Goal: Use online tool/utility

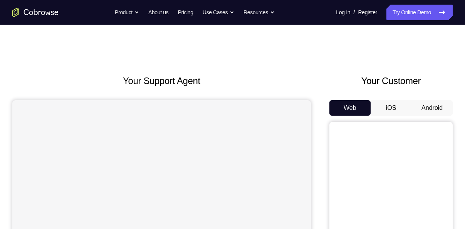
click at [429, 112] on button "Android" at bounding box center [431, 107] width 41 height 15
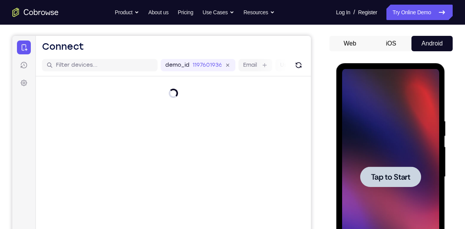
click at [391, 180] on span "Tap to Start" at bounding box center [390, 177] width 39 height 8
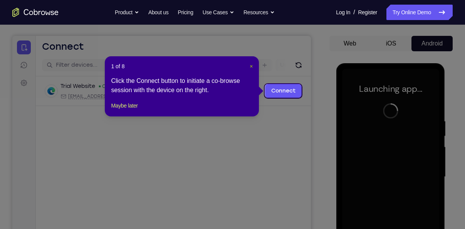
click at [250, 65] on span "×" at bounding box center [251, 66] width 3 height 6
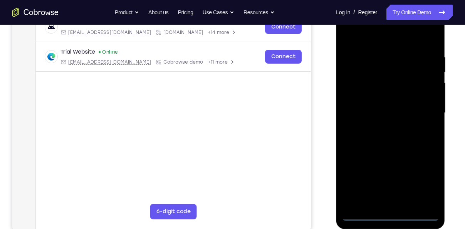
scroll to position [129, 0]
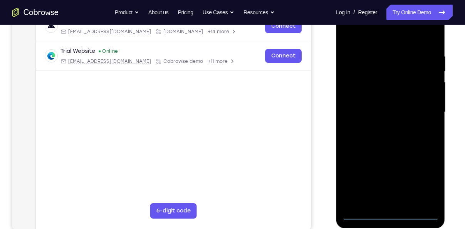
click at [389, 215] on div at bounding box center [390, 112] width 97 height 216
click at [426, 183] on div at bounding box center [390, 112] width 97 height 216
click at [361, 33] on div at bounding box center [390, 112] width 97 height 216
click at [426, 110] on div at bounding box center [390, 112] width 97 height 216
click at [381, 125] on div at bounding box center [390, 112] width 97 height 216
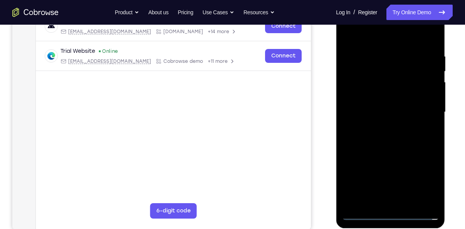
click at [384, 102] on div at bounding box center [390, 112] width 97 height 216
click at [374, 75] on div at bounding box center [390, 112] width 97 height 216
click at [375, 97] on div at bounding box center [390, 112] width 97 height 216
click at [391, 112] on div at bounding box center [390, 112] width 97 height 216
click at [377, 133] on div at bounding box center [390, 112] width 97 height 216
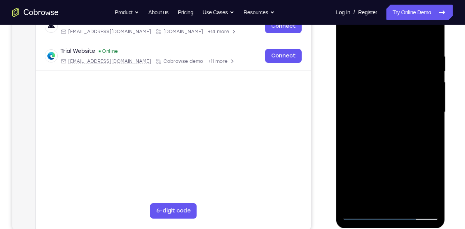
click at [406, 201] on div at bounding box center [390, 112] width 97 height 216
click at [394, 146] on div at bounding box center [390, 112] width 97 height 216
click at [408, 199] on div at bounding box center [390, 112] width 97 height 216
click at [394, 154] on div at bounding box center [390, 112] width 97 height 216
drag, startPoint x: 381, startPoint y: 183, endPoint x: 405, endPoint y: 81, distance: 105.3
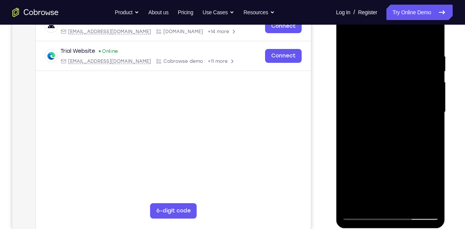
click at [405, 81] on div at bounding box center [390, 112] width 97 height 216
drag, startPoint x: 390, startPoint y: 176, endPoint x: 395, endPoint y: 155, distance: 21.7
click at [395, 155] on div at bounding box center [390, 112] width 97 height 216
click at [387, 174] on div at bounding box center [390, 112] width 97 height 216
click at [426, 128] on div at bounding box center [390, 112] width 97 height 216
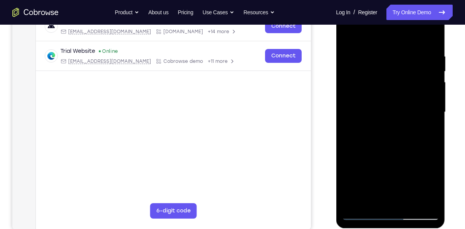
click at [358, 129] on div at bounding box center [390, 112] width 97 height 216
click at [379, 120] on div at bounding box center [390, 112] width 97 height 216
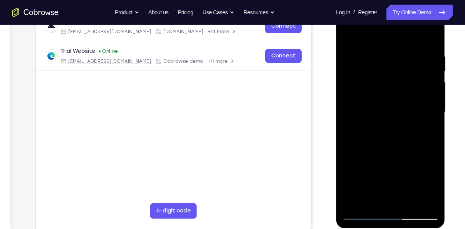
click at [366, 119] on div at bounding box center [390, 112] width 97 height 216
click at [428, 131] on div at bounding box center [390, 112] width 97 height 216
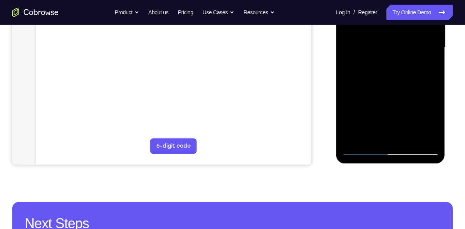
scroll to position [154, 0]
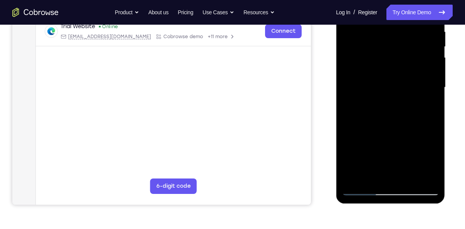
click at [426, 108] on div at bounding box center [390, 88] width 97 height 216
click at [429, 108] on div at bounding box center [390, 88] width 97 height 216
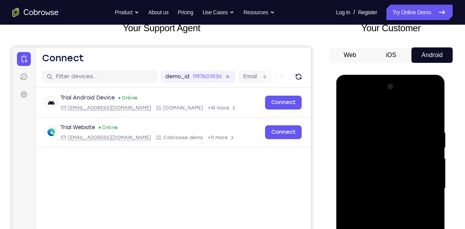
scroll to position [53, 0]
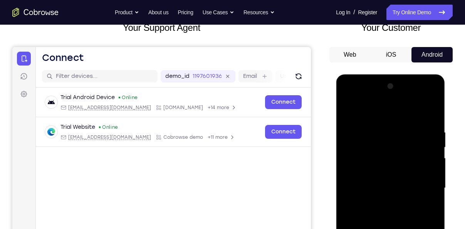
click at [346, 110] on div at bounding box center [390, 188] width 97 height 216
click at [354, 112] on div at bounding box center [390, 188] width 97 height 216
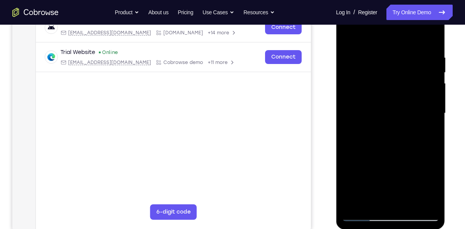
scroll to position [128, 0]
click at [424, 207] on div at bounding box center [390, 114] width 97 height 216
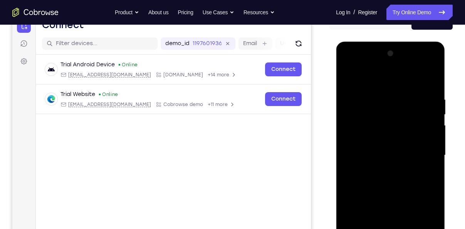
scroll to position [80, 0]
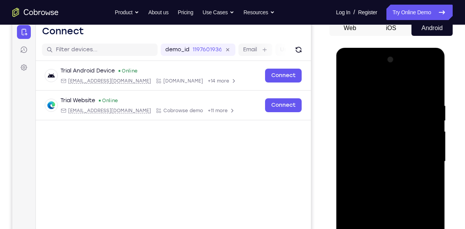
click at [352, 82] on div at bounding box center [390, 162] width 97 height 216
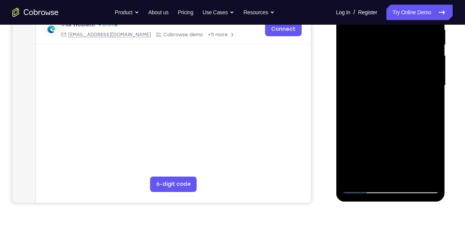
scroll to position [157, 0]
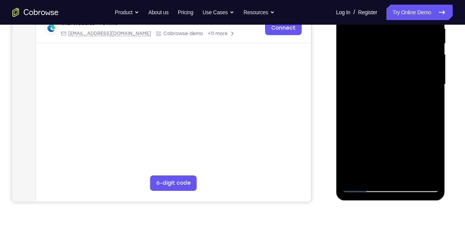
drag, startPoint x: 372, startPoint y: 148, endPoint x: 394, endPoint y: 33, distance: 116.9
click at [394, 33] on div at bounding box center [390, 85] width 97 height 216
click at [355, 154] on div at bounding box center [390, 85] width 97 height 216
click at [395, 97] on div at bounding box center [390, 85] width 97 height 216
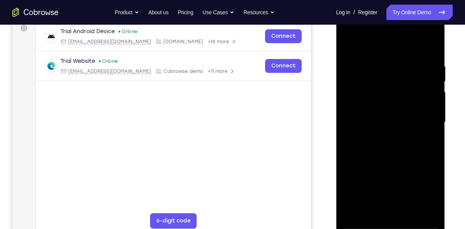
scroll to position [119, 0]
click at [395, 156] on div at bounding box center [390, 123] width 97 height 216
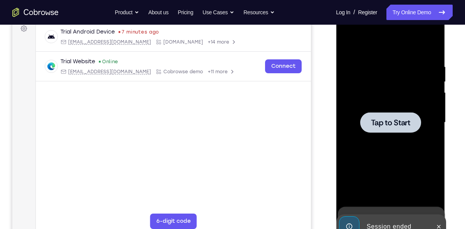
click at [371, 121] on span "Tap to Start" at bounding box center [390, 123] width 39 height 8
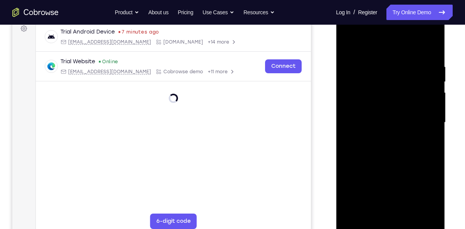
click at [389, 223] on div at bounding box center [390, 123] width 97 height 216
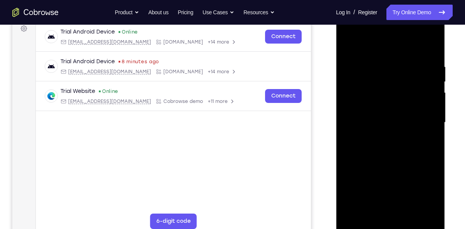
click at [431, 191] on div at bounding box center [390, 123] width 97 height 216
click at [357, 52] on div at bounding box center [390, 123] width 97 height 216
click at [421, 128] on div at bounding box center [390, 123] width 97 height 216
click at [384, 212] on div at bounding box center [390, 123] width 97 height 216
click at [376, 118] on div at bounding box center [390, 123] width 97 height 216
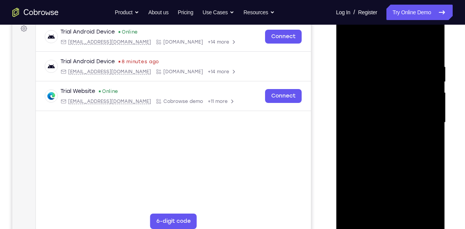
click at [367, 102] on div at bounding box center [390, 123] width 97 height 216
click at [367, 121] on div at bounding box center [390, 123] width 97 height 216
click at [385, 149] on div at bounding box center [390, 123] width 97 height 216
click at [381, 146] on div at bounding box center [390, 123] width 97 height 216
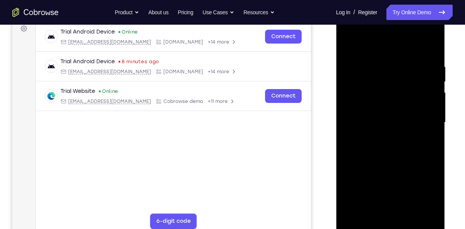
click at [393, 148] on div at bounding box center [390, 123] width 97 height 216
click at [389, 161] on div at bounding box center [390, 123] width 97 height 216
click at [435, 41] on div at bounding box center [390, 123] width 97 height 216
click at [346, 44] on div at bounding box center [390, 123] width 97 height 216
click at [381, 64] on div at bounding box center [390, 123] width 97 height 216
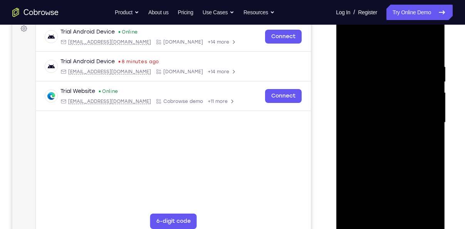
click at [435, 128] on div at bounding box center [390, 123] width 97 height 216
click at [425, 86] on div at bounding box center [390, 123] width 97 height 216
click at [421, 213] on div at bounding box center [390, 123] width 97 height 216
click at [427, 155] on div at bounding box center [390, 123] width 97 height 216
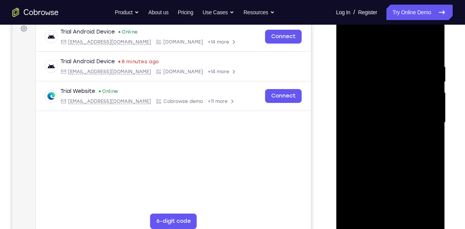
click at [427, 155] on div at bounding box center [390, 123] width 97 height 216
click at [419, 207] on div at bounding box center [390, 123] width 97 height 216
click at [430, 50] on div at bounding box center [390, 123] width 97 height 216
click at [408, 212] on div at bounding box center [390, 123] width 97 height 216
click at [388, 165] on div at bounding box center [390, 123] width 97 height 216
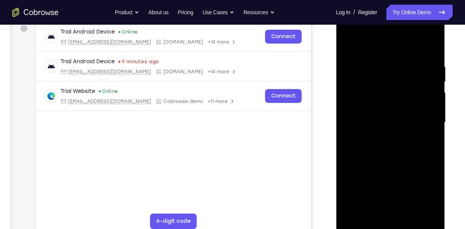
click at [384, 104] on div at bounding box center [390, 123] width 97 height 216
click at [346, 46] on div at bounding box center [390, 123] width 97 height 216
click at [369, 149] on div at bounding box center [390, 123] width 97 height 216
click at [346, 46] on div at bounding box center [390, 123] width 97 height 216
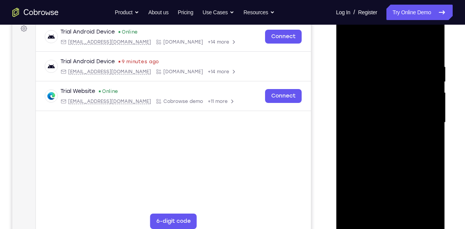
drag, startPoint x: 389, startPoint y: 85, endPoint x: 397, endPoint y: 157, distance: 72.5
click at [397, 157] on div at bounding box center [390, 123] width 97 height 216
drag, startPoint x: 398, startPoint y: 86, endPoint x: 408, endPoint y: 155, distance: 69.6
click at [408, 155] on div at bounding box center [390, 123] width 97 height 216
click at [409, 216] on div at bounding box center [390, 123] width 97 height 216
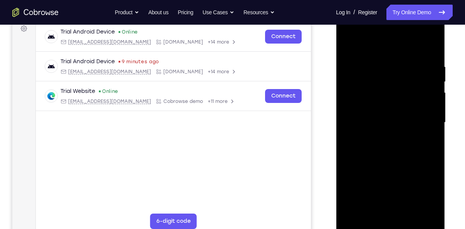
click at [345, 45] on div at bounding box center [390, 123] width 97 height 216
drag, startPoint x: 395, startPoint y: 87, endPoint x: 399, endPoint y: 160, distance: 72.6
click at [399, 160] on div at bounding box center [390, 123] width 97 height 216
click at [433, 211] on div at bounding box center [390, 123] width 97 height 216
click at [377, 61] on div at bounding box center [390, 123] width 97 height 216
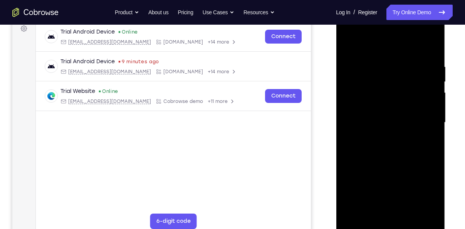
click at [428, 97] on div at bounding box center [390, 123] width 97 height 216
click at [430, 47] on div at bounding box center [390, 123] width 97 height 216
drag, startPoint x: 398, startPoint y: 100, endPoint x: 404, endPoint y: 163, distance: 63.4
click at [404, 163] on div at bounding box center [390, 123] width 97 height 216
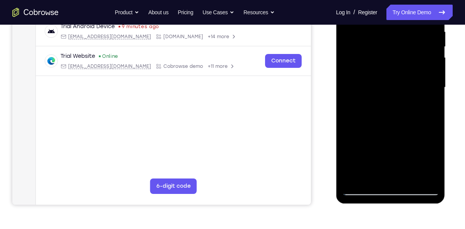
scroll to position [154, 0]
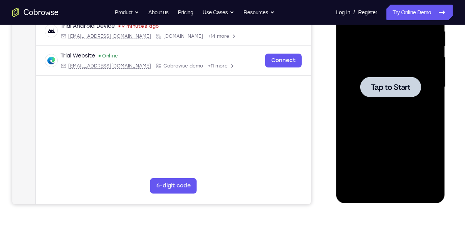
click at [389, 90] on span "Tap to Start" at bounding box center [390, 87] width 39 height 8
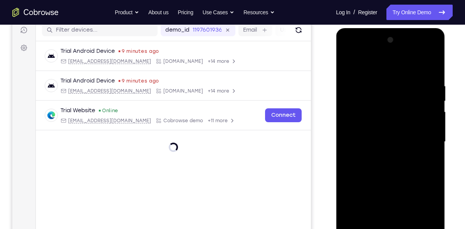
scroll to position [137, 0]
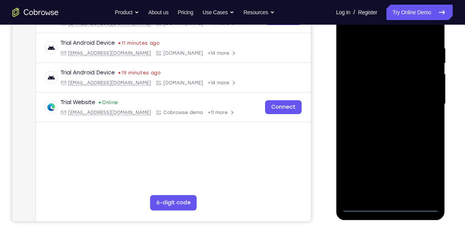
click at [394, 207] on div at bounding box center [390, 104] width 97 height 216
click at [422, 183] on div at bounding box center [390, 104] width 97 height 216
click at [423, 174] on div at bounding box center [390, 104] width 97 height 216
click at [365, 29] on div at bounding box center [390, 104] width 97 height 216
click at [429, 102] on div at bounding box center [390, 104] width 97 height 216
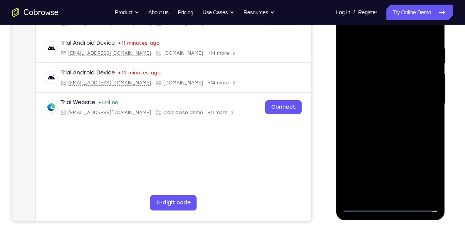
click at [385, 122] on div at bounding box center [390, 104] width 97 height 216
click at [383, 102] on div at bounding box center [390, 104] width 97 height 216
click at [371, 92] on div at bounding box center [390, 104] width 97 height 216
click at [371, 101] on div at bounding box center [390, 104] width 97 height 216
click at [370, 126] on div at bounding box center [390, 104] width 97 height 216
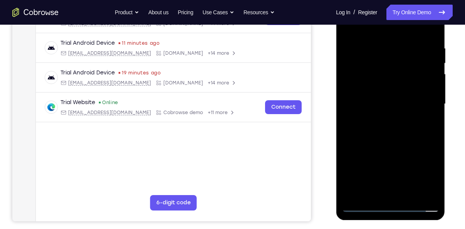
click at [372, 122] on div at bounding box center [390, 104] width 97 height 216
click at [366, 209] on div at bounding box center [390, 104] width 97 height 216
click at [393, 143] on div at bounding box center [390, 104] width 97 height 216
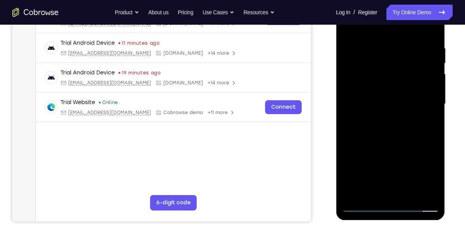
click at [408, 194] on div at bounding box center [390, 104] width 97 height 216
click at [393, 143] on div at bounding box center [390, 104] width 97 height 216
click at [363, 87] on div at bounding box center [390, 104] width 97 height 216
click at [370, 30] on div at bounding box center [390, 104] width 97 height 216
click at [348, 27] on div at bounding box center [390, 104] width 97 height 216
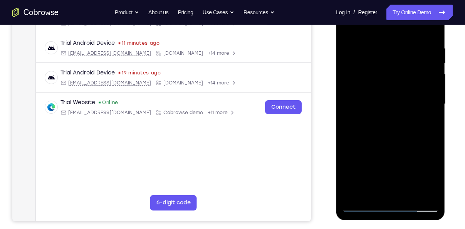
click at [369, 208] on div at bounding box center [390, 104] width 97 height 216
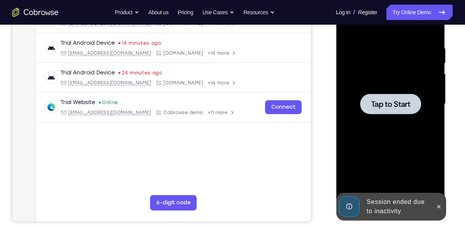
click at [378, 104] on span "Tap to Start" at bounding box center [390, 104] width 39 height 8
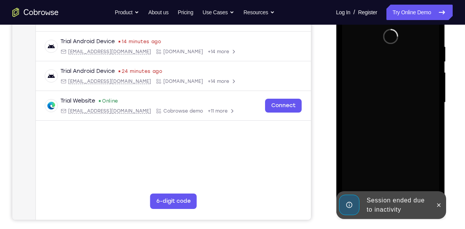
scroll to position [139, 0]
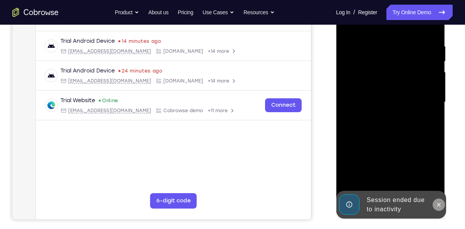
click at [436, 203] on icon at bounding box center [438, 204] width 6 height 6
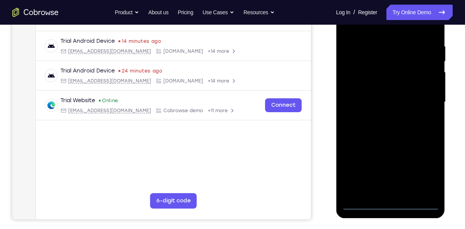
click at [393, 207] on div at bounding box center [390, 102] width 97 height 216
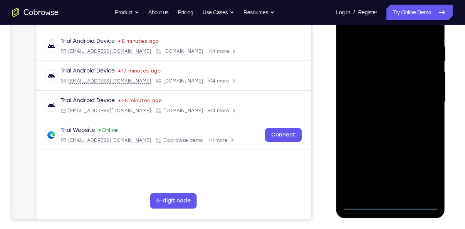
click at [423, 179] on div at bounding box center [390, 102] width 97 height 216
click at [367, 32] on div at bounding box center [390, 102] width 97 height 216
click at [423, 98] on div at bounding box center [390, 102] width 97 height 216
click at [386, 116] on div at bounding box center [390, 102] width 97 height 216
click at [391, 91] on div at bounding box center [390, 102] width 97 height 216
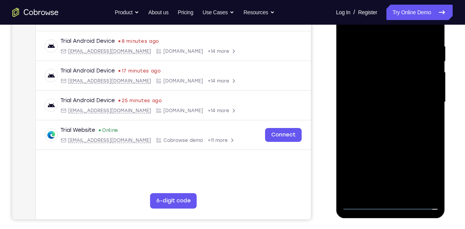
click at [388, 89] on div at bounding box center [390, 102] width 97 height 216
click at [383, 106] on div at bounding box center [390, 102] width 97 height 216
click at [381, 122] on div at bounding box center [390, 102] width 97 height 216
click at [381, 127] on div at bounding box center [390, 102] width 97 height 216
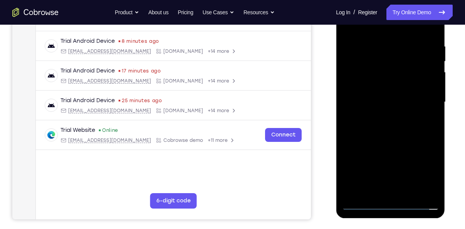
click at [381, 127] on div at bounding box center [390, 102] width 97 height 216
click at [396, 119] on div at bounding box center [390, 102] width 97 height 216
click at [394, 126] on div at bounding box center [390, 102] width 97 height 216
click at [384, 138] on div at bounding box center [390, 102] width 97 height 216
drag, startPoint x: 409, startPoint y: 146, endPoint x: 407, endPoint y: 115, distance: 31.2
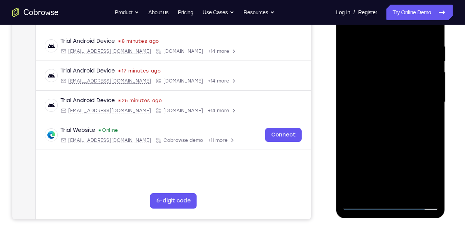
click at [407, 115] on div at bounding box center [390, 102] width 97 height 216
click at [432, 101] on div at bounding box center [390, 102] width 97 height 216
click at [433, 173] on div at bounding box center [390, 102] width 97 height 216
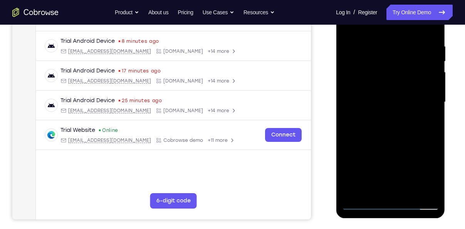
click at [431, 106] on div at bounding box center [390, 102] width 97 height 216
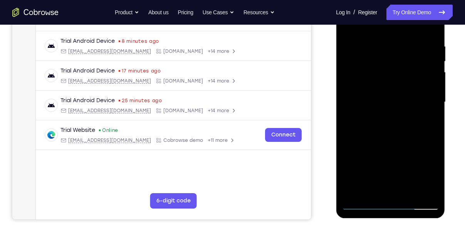
click at [431, 106] on div at bounding box center [390, 102] width 97 height 216
click at [359, 83] on div at bounding box center [390, 102] width 97 height 216
click at [410, 190] on div at bounding box center [390, 102] width 97 height 216
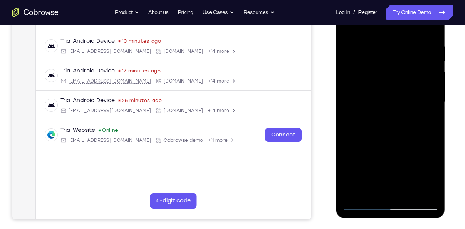
click at [386, 139] on div at bounding box center [390, 102] width 97 height 216
click at [378, 81] on div at bounding box center [390, 102] width 97 height 216
click at [349, 29] on div at bounding box center [390, 102] width 97 height 216
click at [435, 60] on div at bounding box center [390, 102] width 97 height 216
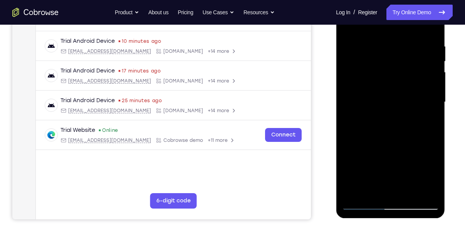
click at [359, 201] on div at bounding box center [390, 102] width 97 height 216
click at [360, 206] on div at bounding box center [390, 102] width 97 height 216
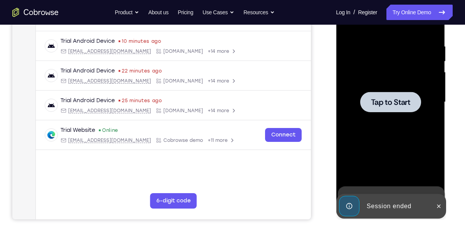
click at [399, 88] on div at bounding box center [390, 102] width 97 height 216
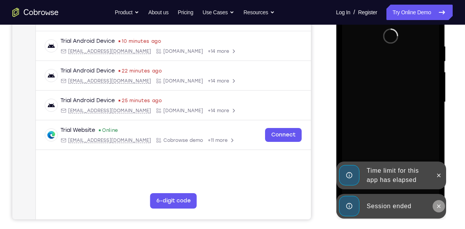
click at [438, 206] on icon at bounding box center [438, 205] width 3 height 3
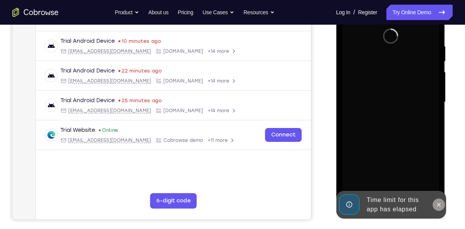
click at [441, 201] on button at bounding box center [438, 204] width 12 height 12
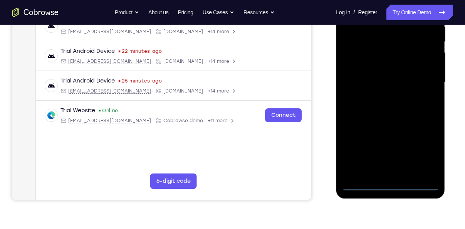
scroll to position [161, 0]
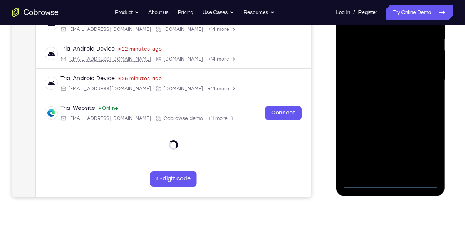
click at [394, 188] on div at bounding box center [390, 80] width 97 height 216
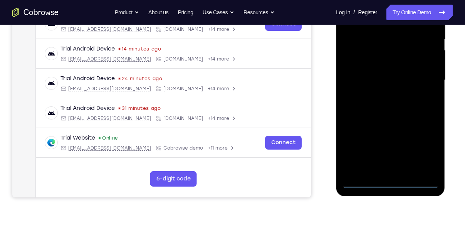
click at [424, 153] on div at bounding box center [390, 80] width 97 height 216
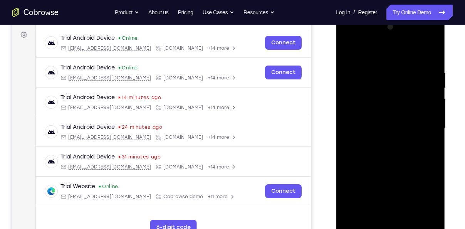
scroll to position [112, 0]
click at [374, 56] on div at bounding box center [390, 129] width 97 height 216
click at [419, 126] on div at bounding box center [390, 129] width 97 height 216
click at [383, 142] on div at bounding box center [390, 129] width 97 height 216
click at [385, 121] on div at bounding box center [390, 129] width 97 height 216
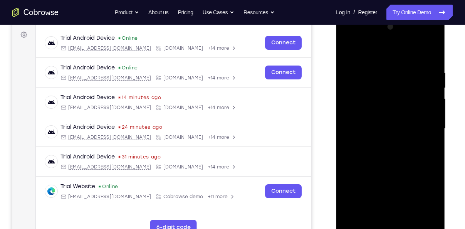
click at [401, 114] on div at bounding box center [390, 129] width 97 height 216
click at [398, 130] on div at bounding box center [390, 129] width 97 height 216
click at [387, 151] on div at bounding box center [390, 129] width 97 height 216
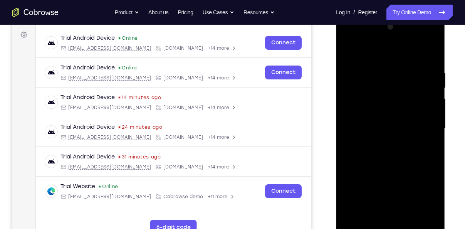
click at [387, 151] on div at bounding box center [390, 129] width 97 height 216
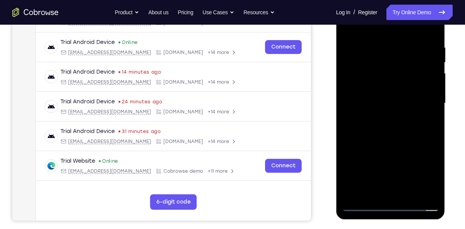
scroll to position [139, 0]
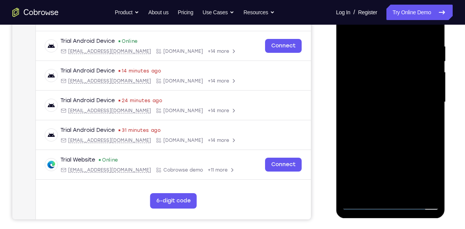
click at [378, 140] on div at bounding box center [390, 102] width 97 height 216
click at [381, 52] on div at bounding box center [390, 102] width 97 height 216
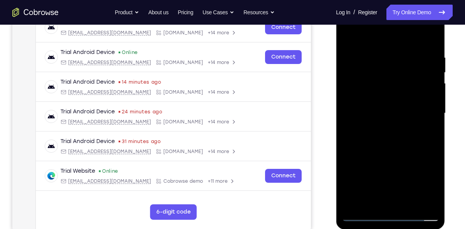
scroll to position [125, 0]
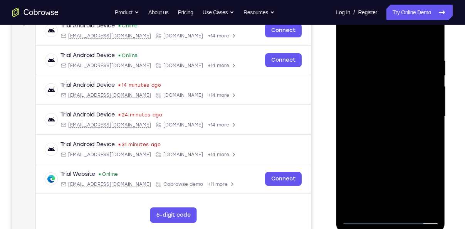
click at [423, 206] on div at bounding box center [390, 116] width 97 height 216
click at [425, 146] on div at bounding box center [390, 116] width 97 height 216
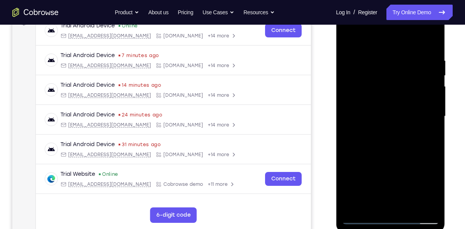
click at [427, 205] on div at bounding box center [390, 116] width 97 height 216
click at [429, 136] on div at bounding box center [390, 116] width 97 height 216
click at [433, 153] on div at bounding box center [390, 116] width 97 height 216
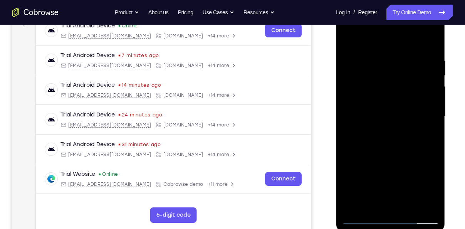
click at [433, 153] on div at bounding box center [390, 116] width 97 height 216
drag, startPoint x: 433, startPoint y: 153, endPoint x: 372, endPoint y: 154, distance: 61.6
click at [372, 154] on div at bounding box center [390, 116] width 97 height 216
drag, startPoint x: 432, startPoint y: 144, endPoint x: 375, endPoint y: 144, distance: 57.0
click at [375, 144] on div at bounding box center [390, 116] width 97 height 216
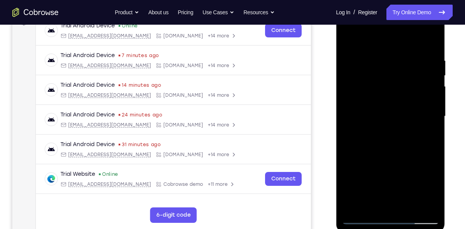
click at [421, 202] on div at bounding box center [390, 116] width 97 height 216
click at [378, 54] on div at bounding box center [390, 116] width 97 height 216
click at [429, 64] on div at bounding box center [390, 116] width 97 height 216
click at [426, 84] on div at bounding box center [390, 116] width 97 height 216
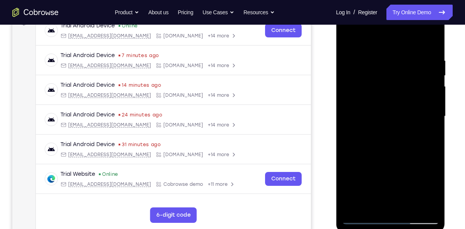
click at [432, 38] on div at bounding box center [390, 116] width 97 height 216
click at [411, 205] on div at bounding box center [390, 116] width 97 height 216
click at [391, 160] on div at bounding box center [390, 116] width 97 height 216
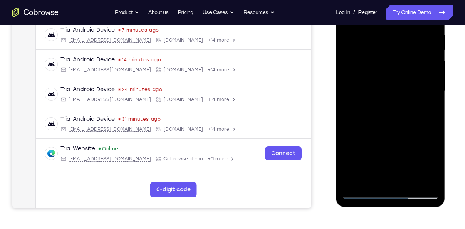
scroll to position [154, 0]
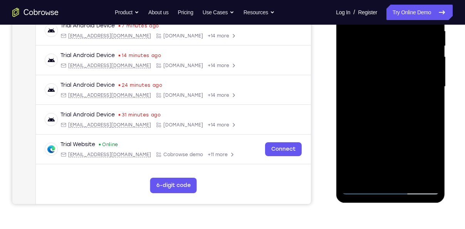
click at [363, 189] on div at bounding box center [390, 87] width 97 height 216
drag, startPoint x: 383, startPoint y: 72, endPoint x: 387, endPoint y: 128, distance: 56.8
click at [387, 128] on div at bounding box center [390, 87] width 97 height 216
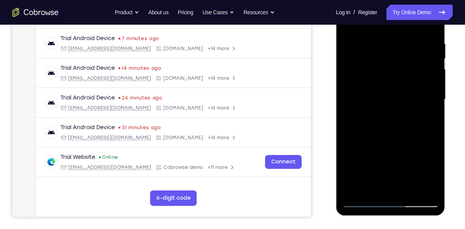
scroll to position [141, 0]
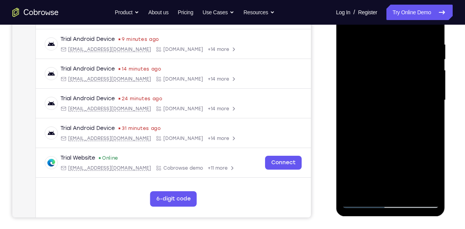
click at [360, 89] on div at bounding box center [390, 100] width 97 height 216
click at [435, 189] on div at bounding box center [390, 100] width 97 height 216
click at [413, 191] on div at bounding box center [390, 100] width 97 height 216
click at [426, 192] on div at bounding box center [390, 100] width 97 height 216
click at [366, 201] on div at bounding box center [390, 100] width 97 height 216
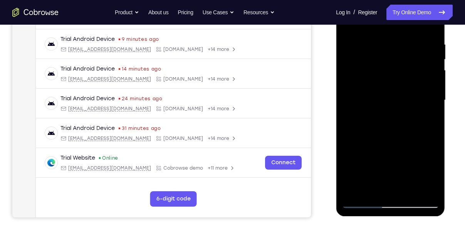
click at [366, 201] on div at bounding box center [390, 100] width 97 height 216
click at [423, 191] on div at bounding box center [390, 100] width 97 height 216
click at [355, 190] on div at bounding box center [390, 100] width 97 height 216
drag, startPoint x: 393, startPoint y: 71, endPoint x: 399, endPoint y: 139, distance: 68.8
click at [399, 139] on div at bounding box center [390, 100] width 97 height 216
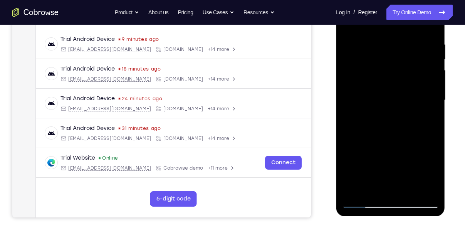
drag, startPoint x: 406, startPoint y: 64, endPoint x: 405, endPoint y: 129, distance: 65.1
click at [405, 129] on div at bounding box center [390, 100] width 97 height 216
click at [388, 42] on div at bounding box center [390, 100] width 97 height 216
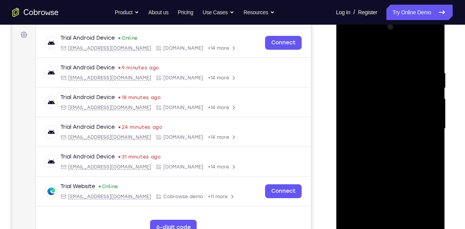
scroll to position [111, 0]
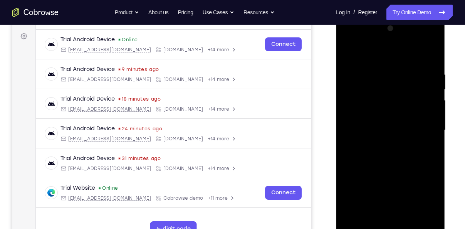
click at [364, 54] on div at bounding box center [390, 130] width 97 height 216
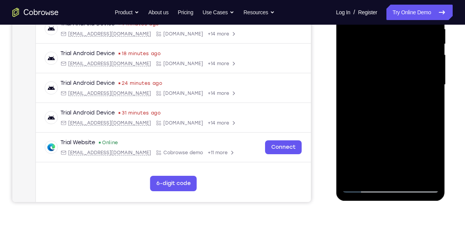
scroll to position [158, 0]
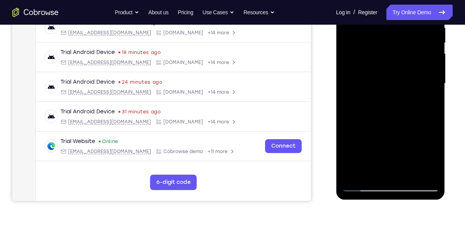
click at [356, 174] on div at bounding box center [390, 84] width 97 height 216
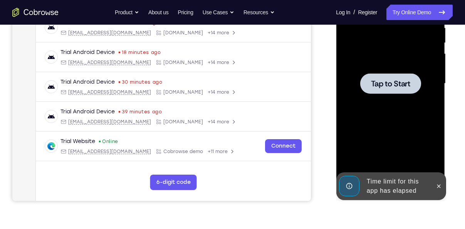
click at [382, 77] on div at bounding box center [390, 83] width 61 height 20
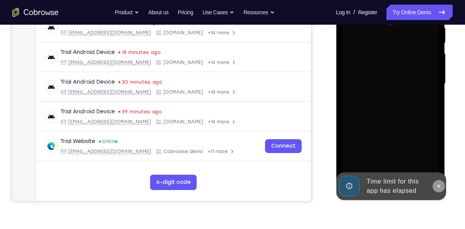
click at [438, 181] on button at bounding box center [438, 186] width 12 height 12
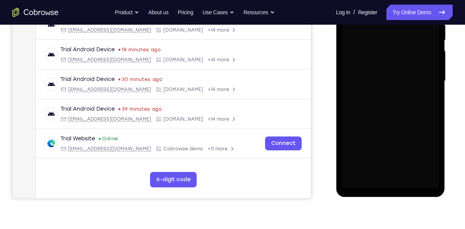
scroll to position [161, 0]
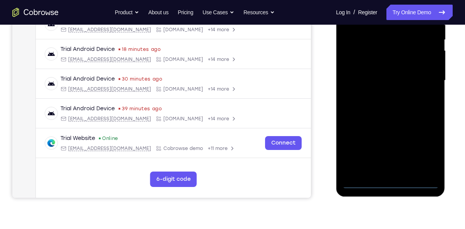
click at [392, 184] on div at bounding box center [390, 81] width 97 height 216
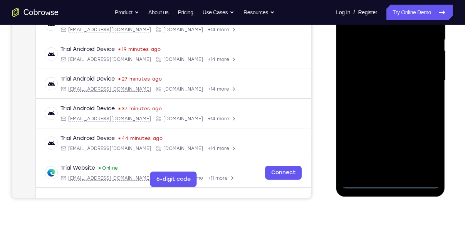
click at [433, 147] on div at bounding box center [390, 81] width 97 height 216
click at [424, 149] on div at bounding box center [390, 81] width 97 height 216
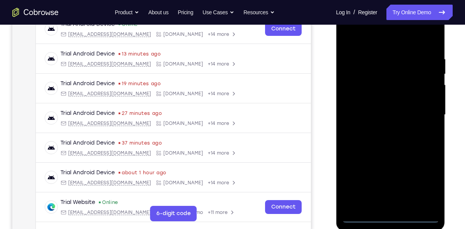
scroll to position [126, 0]
click at [365, 39] on div at bounding box center [390, 115] width 97 height 216
click at [418, 108] on div at bounding box center [390, 115] width 97 height 216
click at [384, 126] on div at bounding box center [390, 115] width 97 height 216
click at [379, 101] on div at bounding box center [390, 115] width 97 height 216
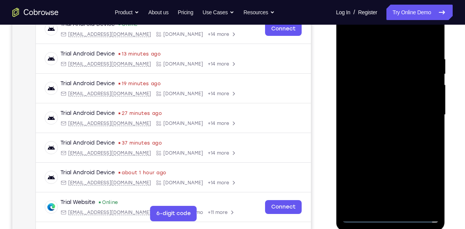
click at [392, 97] on div at bounding box center [390, 115] width 97 height 216
click at [386, 112] on div at bounding box center [390, 115] width 97 height 216
click at [386, 139] on div at bounding box center [390, 115] width 97 height 216
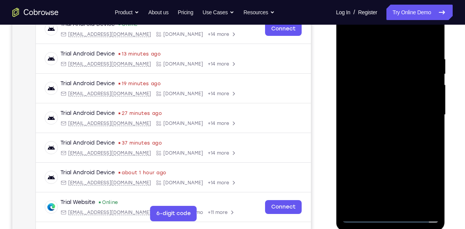
click at [386, 139] on div at bounding box center [390, 115] width 97 height 216
click at [393, 147] on div at bounding box center [390, 115] width 97 height 216
click at [411, 206] on div at bounding box center [390, 115] width 97 height 216
click at [387, 153] on div at bounding box center [390, 115] width 97 height 216
click at [404, 91] on div at bounding box center [390, 115] width 97 height 216
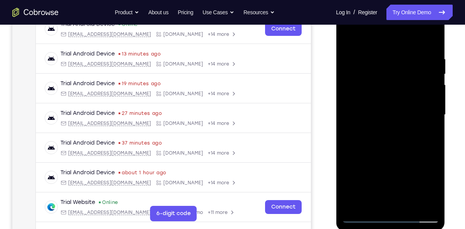
click at [345, 42] on div at bounding box center [390, 115] width 97 height 216
click at [348, 35] on div at bounding box center [390, 115] width 97 height 216
drag, startPoint x: 380, startPoint y: 81, endPoint x: 394, endPoint y: 141, distance: 61.0
click at [394, 141] on div at bounding box center [390, 115] width 97 height 216
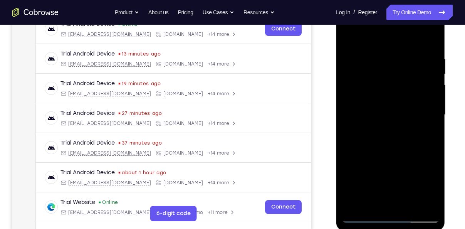
drag, startPoint x: 397, startPoint y: 126, endPoint x: 401, endPoint y: 73, distance: 53.4
click at [401, 73] on div at bounding box center [390, 115] width 97 height 216
click at [371, 206] on div at bounding box center [390, 115] width 97 height 216
click at [369, 37] on div at bounding box center [390, 115] width 97 height 216
click at [368, 44] on div at bounding box center [390, 115] width 97 height 216
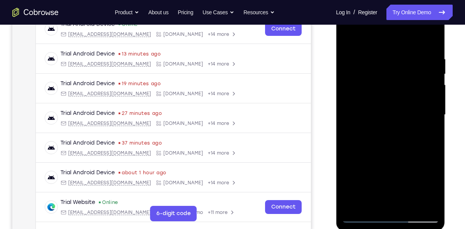
drag, startPoint x: 380, startPoint y: 58, endPoint x: 383, endPoint y: 95, distance: 36.7
click at [383, 95] on div at bounding box center [390, 115] width 97 height 216
click at [350, 49] on div at bounding box center [390, 115] width 97 height 216
click at [350, 38] on div at bounding box center [390, 115] width 97 height 216
click at [361, 75] on div at bounding box center [390, 115] width 97 height 216
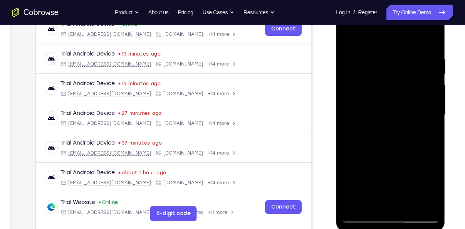
click at [347, 39] on div at bounding box center [390, 115] width 97 height 216
click at [355, 139] on div at bounding box center [390, 115] width 97 height 216
click at [376, 98] on div at bounding box center [390, 115] width 97 height 216
click at [409, 210] on div at bounding box center [390, 115] width 97 height 216
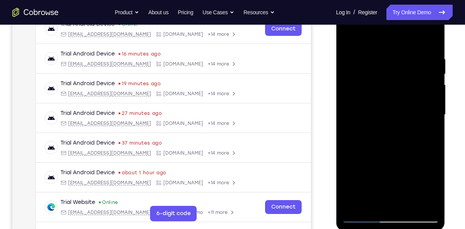
click at [391, 97] on div at bounding box center [390, 115] width 97 height 216
click at [364, 216] on div at bounding box center [390, 115] width 97 height 216
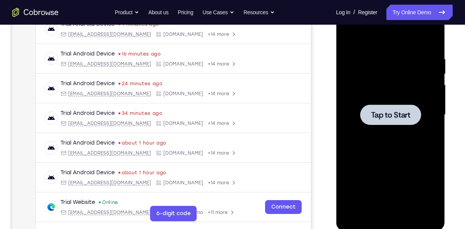
click at [377, 108] on div at bounding box center [390, 114] width 61 height 20
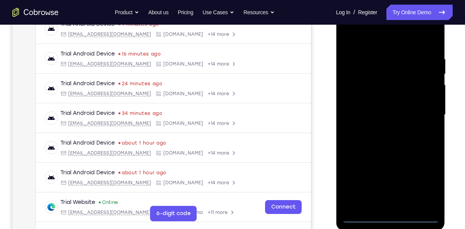
click at [385, 217] on div at bounding box center [390, 115] width 97 height 216
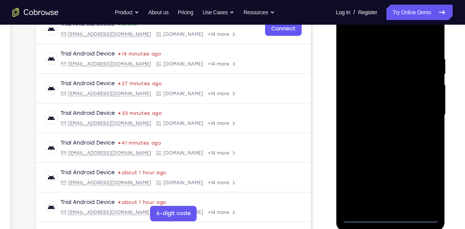
click at [428, 180] on div at bounding box center [390, 115] width 97 height 216
click at [370, 39] on div at bounding box center [390, 115] width 97 height 216
click at [419, 109] on div at bounding box center [390, 115] width 97 height 216
click at [379, 131] on div at bounding box center [390, 115] width 97 height 216
click at [390, 106] on div at bounding box center [390, 115] width 97 height 216
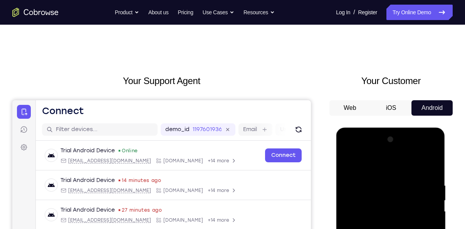
scroll to position [56, 0]
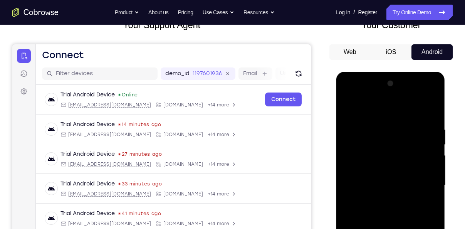
click at [384, 172] on div at bounding box center [390, 185] width 97 height 216
click at [384, 185] on div at bounding box center [390, 185] width 97 height 216
click at [389, 210] on div at bounding box center [390, 185] width 97 height 216
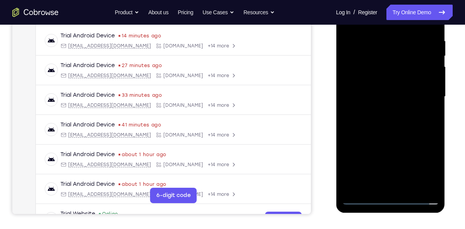
scroll to position [146, 0]
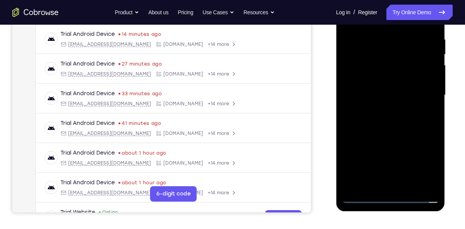
click at [380, 117] on div at bounding box center [390, 95] width 97 height 216
click at [398, 134] on div at bounding box center [390, 95] width 97 height 216
click at [435, 186] on div at bounding box center [390, 95] width 97 height 216
click at [411, 186] on div at bounding box center [390, 95] width 97 height 216
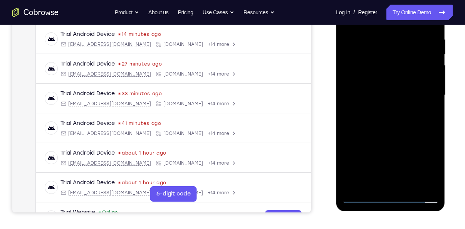
click at [387, 136] on div at bounding box center [390, 95] width 97 height 216
click at [362, 194] on div at bounding box center [390, 95] width 97 height 216
click at [359, 200] on div at bounding box center [390, 95] width 97 height 216
click at [382, 45] on div at bounding box center [390, 95] width 97 height 216
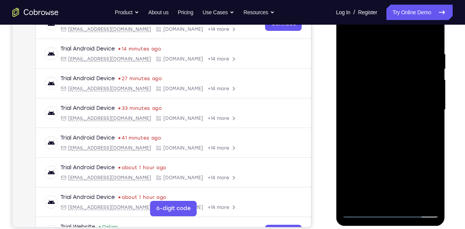
click at [420, 203] on div at bounding box center [390, 110] width 97 height 216
click at [413, 129] on div at bounding box center [390, 110] width 97 height 216
click at [419, 200] on div at bounding box center [390, 110] width 97 height 216
click at [416, 131] on div at bounding box center [390, 110] width 97 height 216
click at [423, 199] on div at bounding box center [390, 110] width 97 height 216
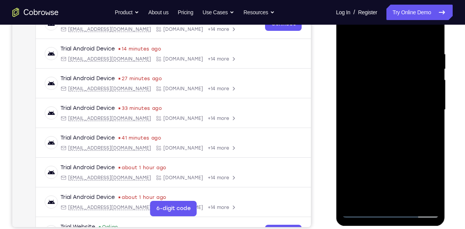
click at [433, 138] on div at bounding box center [390, 110] width 97 height 216
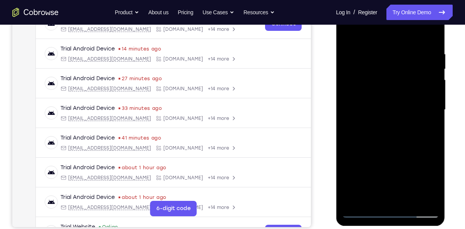
click at [433, 138] on div at bounding box center [390, 110] width 97 height 216
click at [431, 148] on div at bounding box center [390, 110] width 97 height 216
drag, startPoint x: 350, startPoint y: 141, endPoint x: 454, endPoint y: 141, distance: 104.0
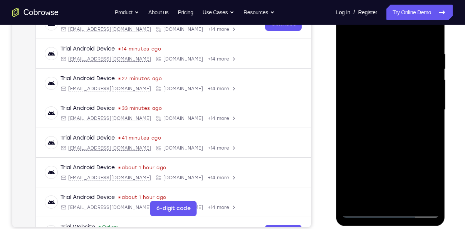
click at [446, 141] on html "Online web based iOS Simulators and Android Emulators. Run iPhone, iPad, Mobile…" at bounding box center [391, 111] width 110 height 231
click at [354, 37] on div at bounding box center [390, 110] width 97 height 216
click at [394, 57] on div at bounding box center [390, 110] width 97 height 216
click at [385, 199] on div at bounding box center [390, 110] width 97 height 216
click at [361, 212] on div at bounding box center [390, 110] width 97 height 216
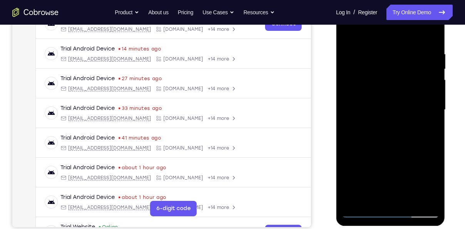
click at [417, 170] on div at bounding box center [390, 110] width 97 height 216
click at [430, 35] on div at bounding box center [390, 110] width 97 height 216
click at [410, 201] on div at bounding box center [390, 110] width 97 height 216
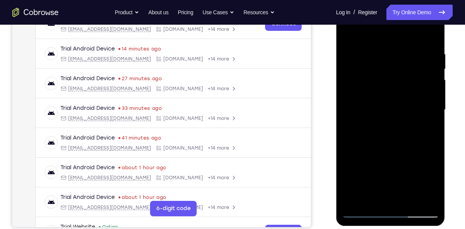
click at [395, 90] on div at bounding box center [390, 110] width 97 height 216
click at [350, 32] on div at bounding box center [390, 110] width 97 height 216
drag, startPoint x: 389, startPoint y: 158, endPoint x: 400, endPoint y: 101, distance: 58.5
click at [400, 101] on div at bounding box center [390, 110] width 97 height 216
drag, startPoint x: 418, startPoint y: 67, endPoint x: 363, endPoint y: 68, distance: 54.7
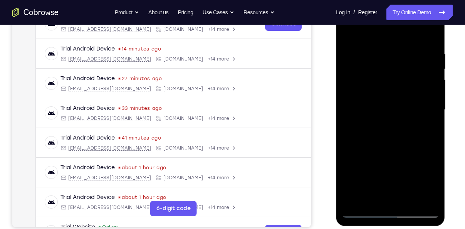
click at [363, 68] on div at bounding box center [390, 110] width 97 height 216
drag, startPoint x: 417, startPoint y: 69, endPoint x: 363, endPoint y: 75, distance: 54.3
click at [363, 75] on div at bounding box center [390, 110] width 97 height 216
drag, startPoint x: 363, startPoint y: 75, endPoint x: 424, endPoint y: 73, distance: 60.5
click at [424, 73] on div at bounding box center [390, 110] width 97 height 216
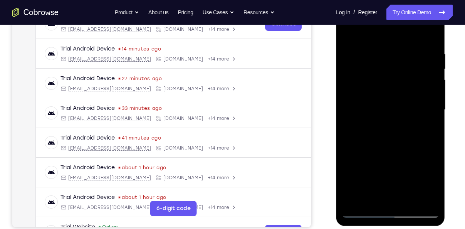
click at [409, 72] on div at bounding box center [390, 110] width 97 height 216
click at [368, 174] on div at bounding box center [390, 110] width 97 height 216
click at [371, 174] on div at bounding box center [390, 110] width 97 height 216
click at [376, 171] on div at bounding box center [390, 110] width 97 height 216
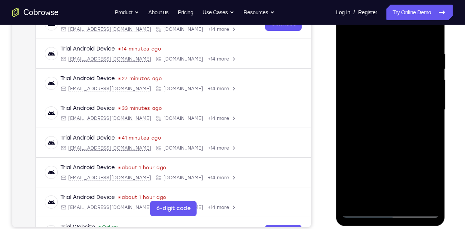
click at [376, 171] on div at bounding box center [390, 110] width 97 height 216
click at [358, 178] on div at bounding box center [390, 110] width 97 height 216
click at [364, 215] on div at bounding box center [390, 110] width 97 height 216
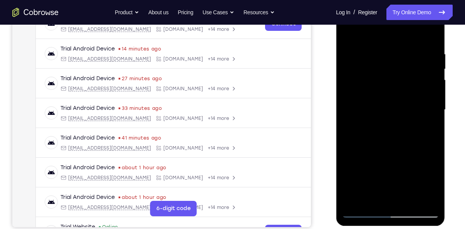
click at [372, 140] on div at bounding box center [390, 110] width 97 height 216
drag, startPoint x: 384, startPoint y: 100, endPoint x: 382, endPoint y: 164, distance: 64.0
click at [382, 164] on div at bounding box center [390, 110] width 97 height 216
click at [348, 28] on div at bounding box center [390, 110] width 97 height 216
click at [413, 203] on div at bounding box center [390, 110] width 97 height 216
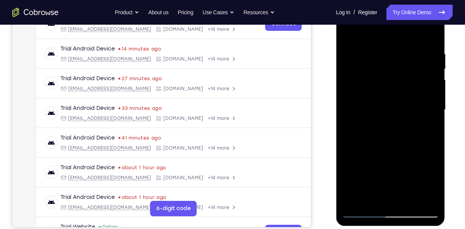
drag, startPoint x: 392, startPoint y: 98, endPoint x: 395, endPoint y: 171, distance: 72.5
click at [395, 171] on div at bounding box center [390, 110] width 97 height 216
drag, startPoint x: 394, startPoint y: 104, endPoint x: 396, endPoint y: 174, distance: 70.1
click at [396, 174] on div at bounding box center [390, 110] width 97 height 216
click at [377, 124] on div at bounding box center [390, 110] width 97 height 216
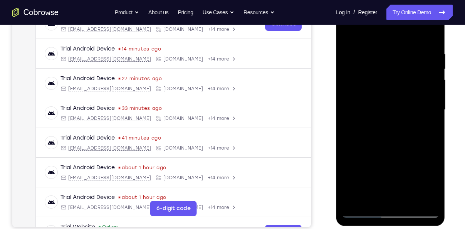
click at [346, 31] on div at bounding box center [390, 110] width 97 height 216
click at [347, 32] on div at bounding box center [390, 110] width 97 height 216
drag, startPoint x: 390, startPoint y: 139, endPoint x: 406, endPoint y: 67, distance: 73.4
click at [406, 67] on div at bounding box center [390, 110] width 97 height 216
drag, startPoint x: 396, startPoint y: 155, endPoint x: 399, endPoint y: 88, distance: 66.7
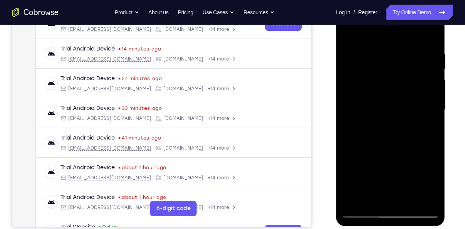
click at [399, 88] on div at bounding box center [390, 110] width 97 height 216
drag, startPoint x: 393, startPoint y: 161, endPoint x: 396, endPoint y: 76, distance: 85.2
click at [396, 76] on div at bounding box center [390, 110] width 97 height 216
click at [432, 84] on div at bounding box center [390, 110] width 97 height 216
click at [348, 86] on div at bounding box center [390, 110] width 97 height 216
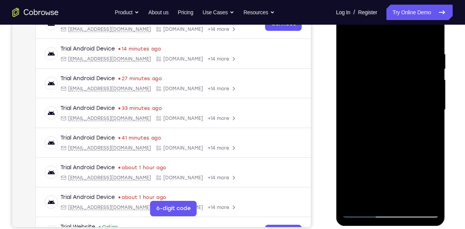
drag, startPoint x: 394, startPoint y: 155, endPoint x: 398, endPoint y: 87, distance: 67.5
click at [398, 87] on div at bounding box center [390, 110] width 97 height 216
drag, startPoint x: 397, startPoint y: 170, endPoint x: 403, endPoint y: 87, distance: 83.0
click at [403, 87] on div at bounding box center [390, 110] width 97 height 216
drag, startPoint x: 402, startPoint y: 179, endPoint x: 402, endPoint y: 74, distance: 105.5
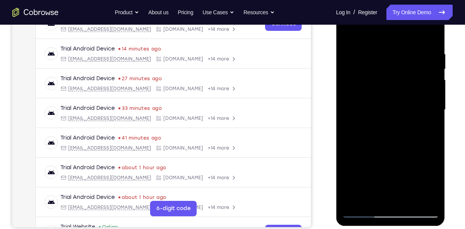
click at [402, 74] on div at bounding box center [390, 110] width 97 height 216
drag, startPoint x: 402, startPoint y: 130, endPoint x: 403, endPoint y: 72, distance: 58.6
click at [403, 72] on div at bounding box center [390, 110] width 97 height 216
click at [380, 55] on div at bounding box center [390, 110] width 97 height 216
drag, startPoint x: 401, startPoint y: 140, endPoint x: 402, endPoint y: 105, distance: 35.5
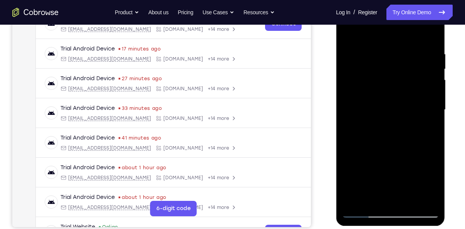
click at [402, 105] on div at bounding box center [390, 110] width 97 height 216
click at [431, 157] on div at bounding box center [390, 110] width 97 height 216
drag, startPoint x: 401, startPoint y: 115, endPoint x: 403, endPoint y: 149, distance: 34.0
click at [403, 149] on div at bounding box center [390, 110] width 97 height 216
click at [347, 55] on div at bounding box center [390, 110] width 97 height 216
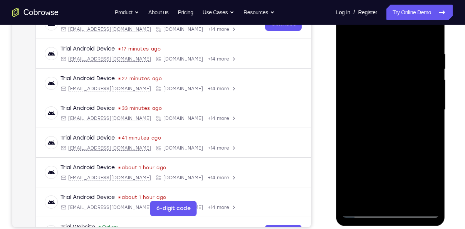
click at [423, 122] on div at bounding box center [390, 110] width 97 height 216
click at [407, 203] on div at bounding box center [390, 110] width 97 height 216
click at [390, 91] on div at bounding box center [390, 110] width 97 height 216
click at [367, 195] on div at bounding box center [390, 110] width 97 height 216
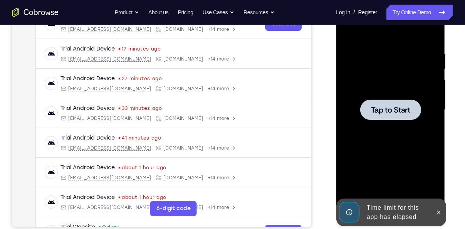
click at [386, 108] on span "Tap to Start" at bounding box center [390, 110] width 39 height 8
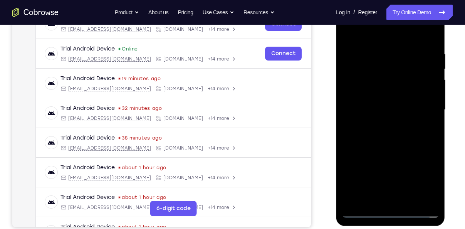
click at [391, 217] on div at bounding box center [390, 110] width 97 height 216
click at [423, 176] on div at bounding box center [390, 110] width 97 height 216
click at [379, 36] on div at bounding box center [390, 110] width 97 height 216
click at [415, 106] on div at bounding box center [390, 110] width 97 height 216
click at [384, 123] on div at bounding box center [390, 110] width 97 height 216
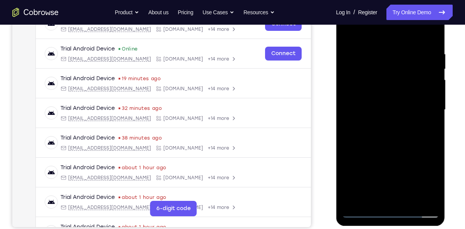
click at [387, 99] on div at bounding box center [390, 110] width 97 height 216
click at [400, 96] on div at bounding box center [390, 110] width 97 height 216
click at [396, 104] on div at bounding box center [390, 110] width 97 height 216
click at [396, 113] on div at bounding box center [390, 110] width 97 height 216
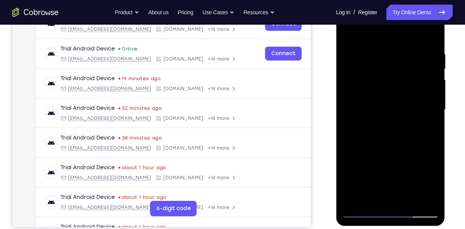
click at [397, 137] on div at bounding box center [390, 110] width 97 height 216
click at [396, 144] on div at bounding box center [390, 110] width 97 height 216
click at [411, 202] on div at bounding box center [390, 110] width 97 height 216
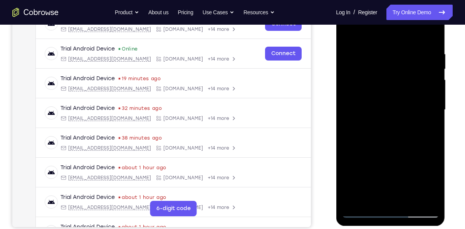
click at [388, 153] on div at bounding box center [390, 110] width 97 height 216
click at [391, 89] on div at bounding box center [390, 110] width 97 height 216
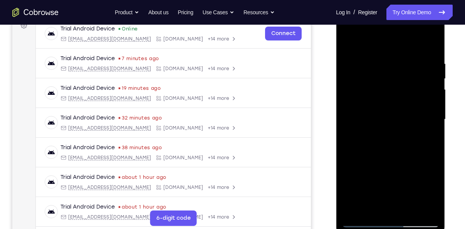
scroll to position [117, 0]
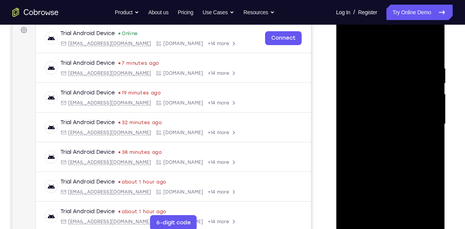
click at [350, 50] on div at bounding box center [390, 124] width 97 height 216
click at [381, 67] on div at bounding box center [390, 124] width 97 height 216
click at [420, 213] on div at bounding box center [390, 124] width 97 height 216
click at [428, 157] on div at bounding box center [390, 124] width 97 height 216
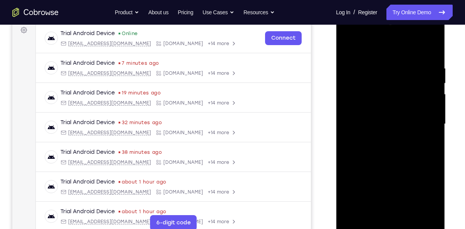
click at [423, 213] on div at bounding box center [390, 124] width 97 height 216
click at [422, 133] on div at bounding box center [390, 124] width 97 height 216
click at [418, 212] on div at bounding box center [390, 124] width 97 height 216
click at [423, 157] on div at bounding box center [390, 124] width 97 height 216
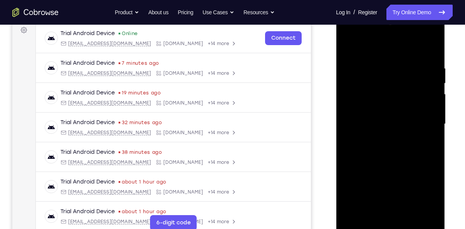
click at [346, 151] on div at bounding box center [390, 124] width 97 height 216
click at [423, 128] on div at bounding box center [390, 124] width 97 height 216
drag, startPoint x: 423, startPoint y: 128, endPoint x: 352, endPoint y: 141, distance: 71.6
click at [352, 141] on div at bounding box center [390, 124] width 97 height 216
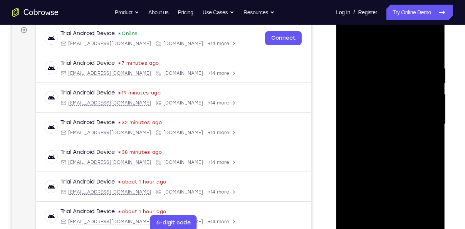
click at [420, 122] on div at bounding box center [390, 124] width 97 height 216
click at [430, 211] on div at bounding box center [390, 124] width 97 height 216
click at [433, 152] on div at bounding box center [390, 124] width 97 height 216
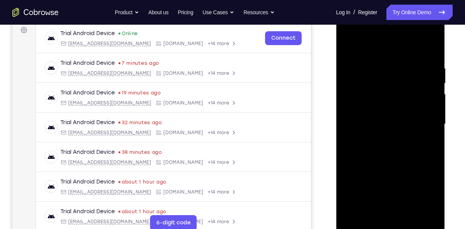
click at [432, 51] on div at bounding box center [390, 124] width 97 height 216
click at [409, 215] on div at bounding box center [390, 124] width 97 height 216
click at [393, 106] on div at bounding box center [390, 124] width 97 height 216
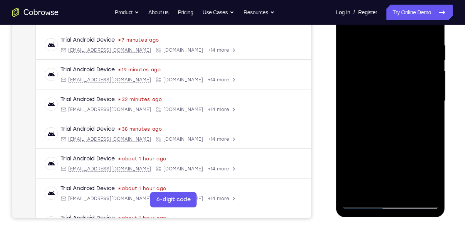
scroll to position [141, 0]
click at [346, 29] on div at bounding box center [390, 101] width 97 height 216
drag, startPoint x: 372, startPoint y: 143, endPoint x: 392, endPoint y: 75, distance: 71.0
click at [392, 75] on div at bounding box center [390, 101] width 97 height 216
drag, startPoint x: 370, startPoint y: 151, endPoint x: 378, endPoint y: 126, distance: 26.1
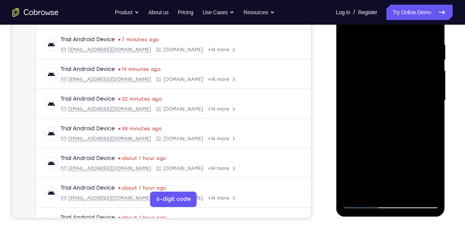
click at [378, 126] on div at bounding box center [390, 101] width 97 height 216
click at [378, 145] on div at bounding box center [390, 101] width 97 height 216
click at [347, 26] on div at bounding box center [390, 101] width 97 height 216
drag, startPoint x: 365, startPoint y: 146, endPoint x: 377, endPoint y: 93, distance: 54.0
click at [377, 93] on div at bounding box center [390, 101] width 97 height 216
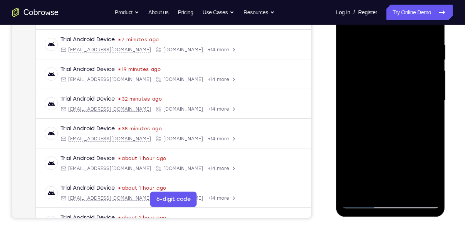
drag, startPoint x: 374, startPoint y: 159, endPoint x: 380, endPoint y: 107, distance: 52.0
click at [380, 107] on div at bounding box center [390, 101] width 97 height 216
drag, startPoint x: 384, startPoint y: 178, endPoint x: 388, endPoint y: 165, distance: 13.3
click at [388, 165] on div at bounding box center [390, 101] width 97 height 216
drag, startPoint x: 374, startPoint y: 148, endPoint x: 382, endPoint y: 89, distance: 59.5
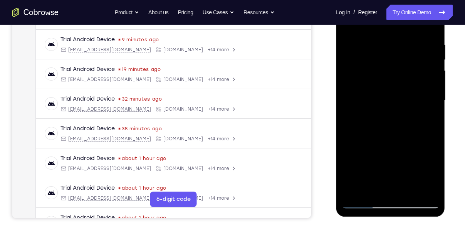
click at [382, 89] on div at bounding box center [390, 101] width 97 height 216
click at [359, 198] on div at bounding box center [390, 101] width 97 height 216
click at [366, 204] on div at bounding box center [390, 101] width 97 height 216
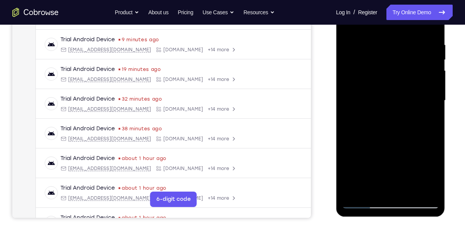
click at [363, 204] on div at bounding box center [390, 101] width 97 height 216
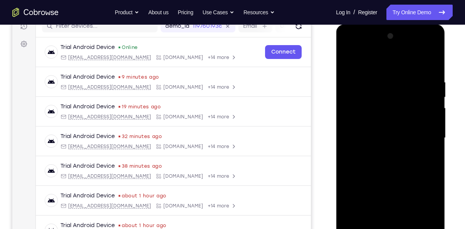
scroll to position [103, 0]
click at [352, 59] on div at bounding box center [390, 138] width 97 height 216
drag, startPoint x: 395, startPoint y: 147, endPoint x: 403, endPoint y: 84, distance: 63.6
click at [403, 84] on div at bounding box center [390, 138] width 97 height 216
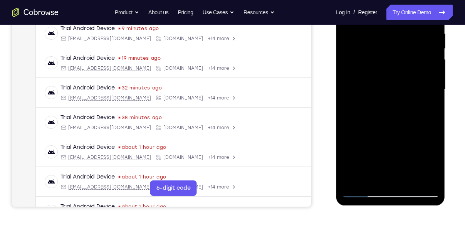
scroll to position [152, 0]
click at [410, 181] on div at bounding box center [390, 89] width 97 height 216
click at [363, 191] on div at bounding box center [390, 89] width 97 height 216
click at [399, 28] on div at bounding box center [390, 89] width 97 height 216
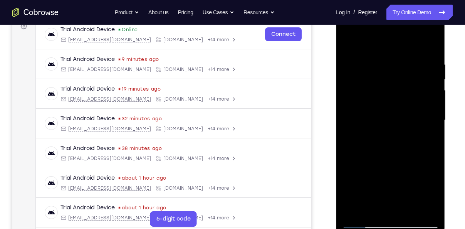
scroll to position [120, 0]
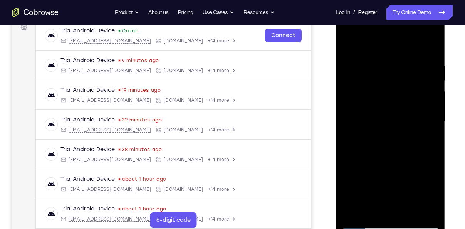
click at [428, 47] on div at bounding box center [390, 121] width 97 height 216
drag, startPoint x: 395, startPoint y: 73, endPoint x: 395, endPoint y: 103, distance: 30.0
click at [395, 103] on div at bounding box center [390, 121] width 97 height 216
drag, startPoint x: 387, startPoint y: 78, endPoint x: 389, endPoint y: 122, distance: 44.3
click at [389, 122] on div at bounding box center [390, 121] width 97 height 216
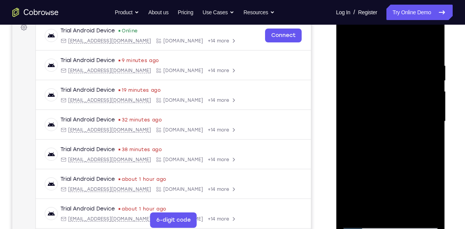
click at [382, 57] on div at bounding box center [390, 121] width 97 height 216
click at [377, 47] on div at bounding box center [390, 121] width 97 height 216
click at [393, 68] on div at bounding box center [390, 121] width 97 height 216
click at [381, 212] on div at bounding box center [390, 121] width 97 height 216
click at [366, 222] on div at bounding box center [390, 121] width 97 height 216
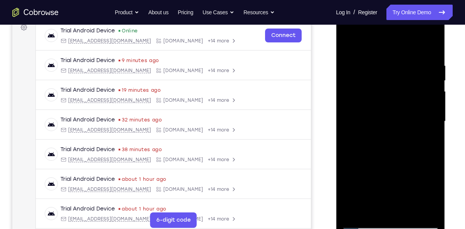
click at [432, 48] on div at bounding box center [390, 121] width 97 height 216
drag, startPoint x: 407, startPoint y: 88, endPoint x: 409, endPoint y: 160, distance: 71.7
click at [409, 160] on div at bounding box center [390, 121] width 97 height 216
drag, startPoint x: 409, startPoint y: 160, endPoint x: 412, endPoint y: 51, distance: 108.7
click at [412, 51] on div at bounding box center [390, 121] width 97 height 216
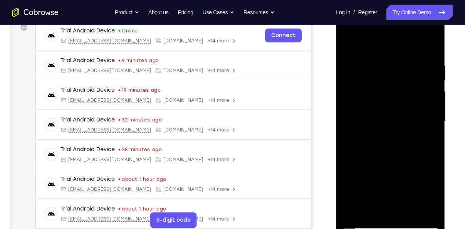
drag, startPoint x: 404, startPoint y: 147, endPoint x: 396, endPoint y: 89, distance: 58.0
click at [396, 89] on div at bounding box center [390, 121] width 97 height 216
